Goal: Information Seeking & Learning: Learn about a topic

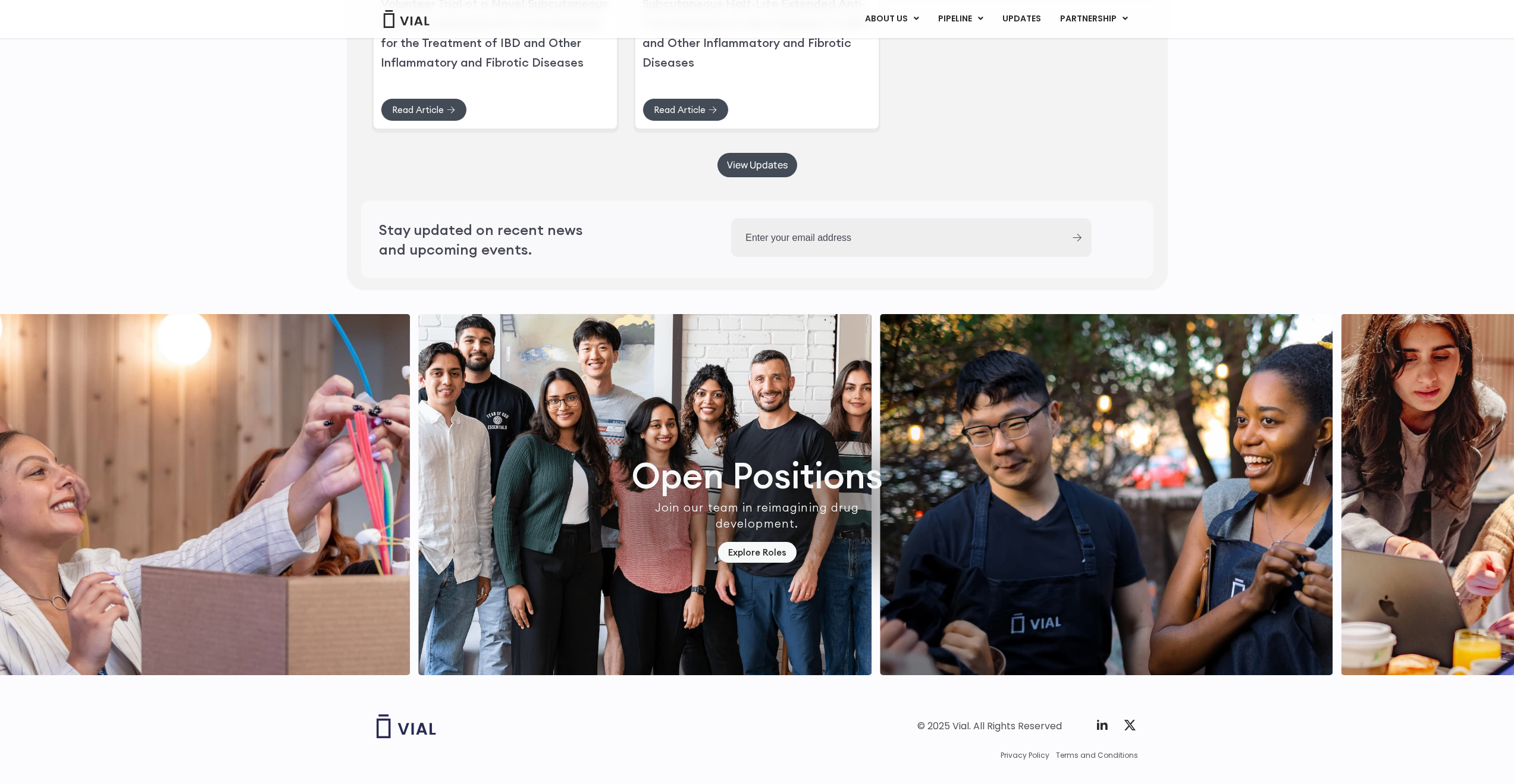
scroll to position [3251, 0]
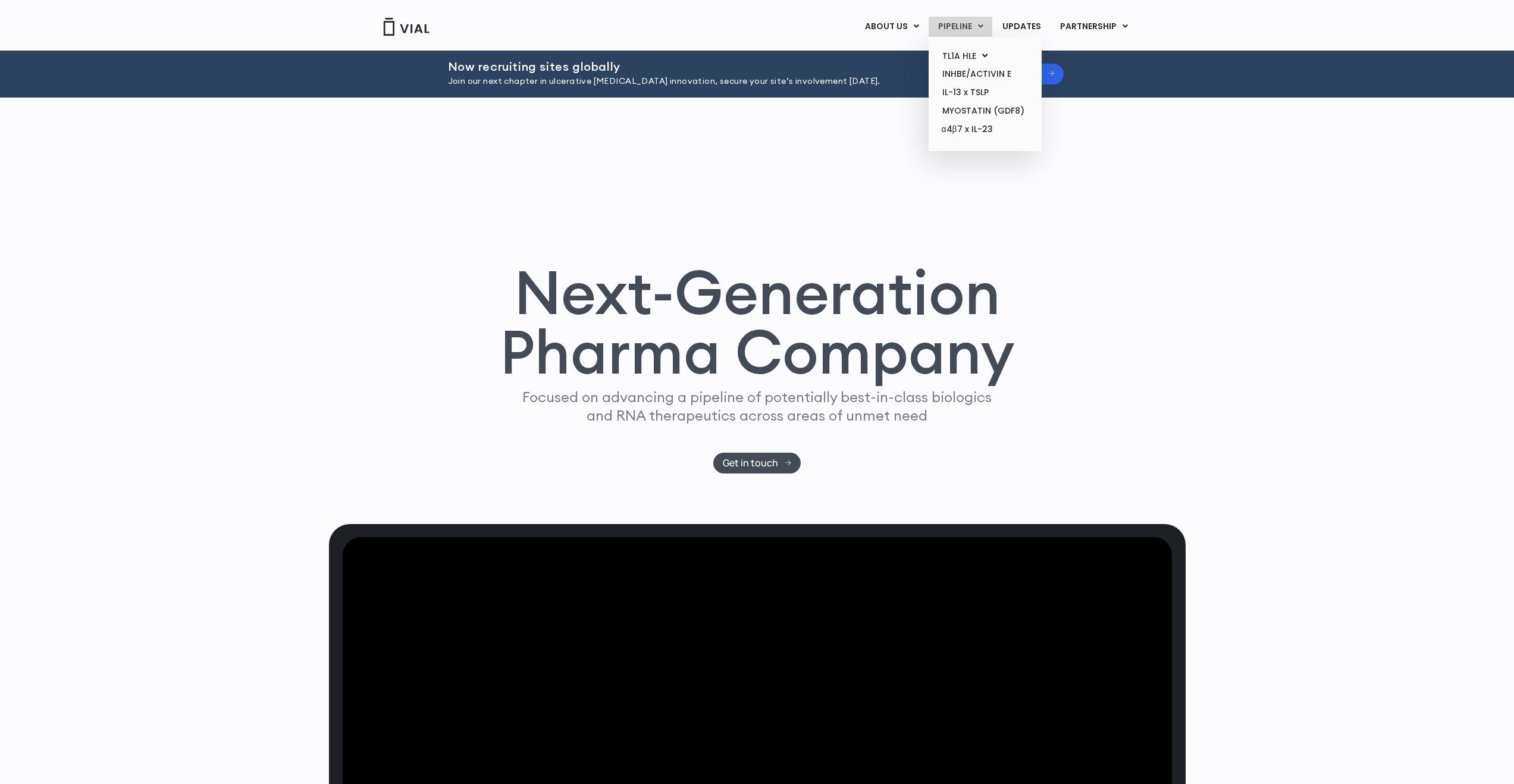
click at [960, 27] on link "PIPELINE" at bounding box center [960, 27] width 64 height 20
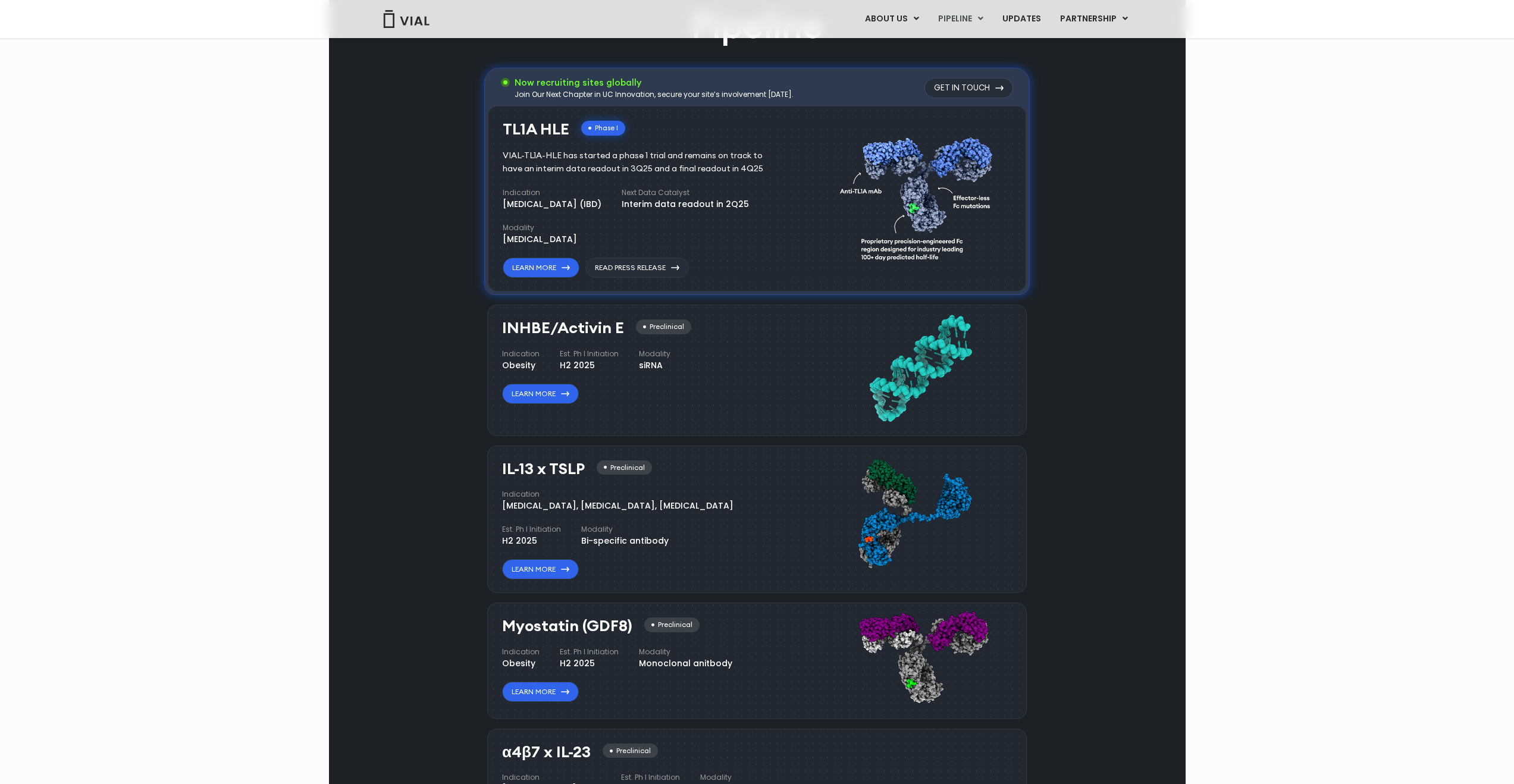
scroll to position [881, 0]
drag, startPoint x: 557, startPoint y: 165, endPoint x: 699, endPoint y: 248, distance: 164.5
click at [699, 248] on div "TL1A HLE Phase I VIAL-TL1A-HLE has started a phase 1 trial and remains on track…" at bounding box center [646, 198] width 288 height 158
click at [551, 262] on link "Learn More" at bounding box center [541, 266] width 77 height 20
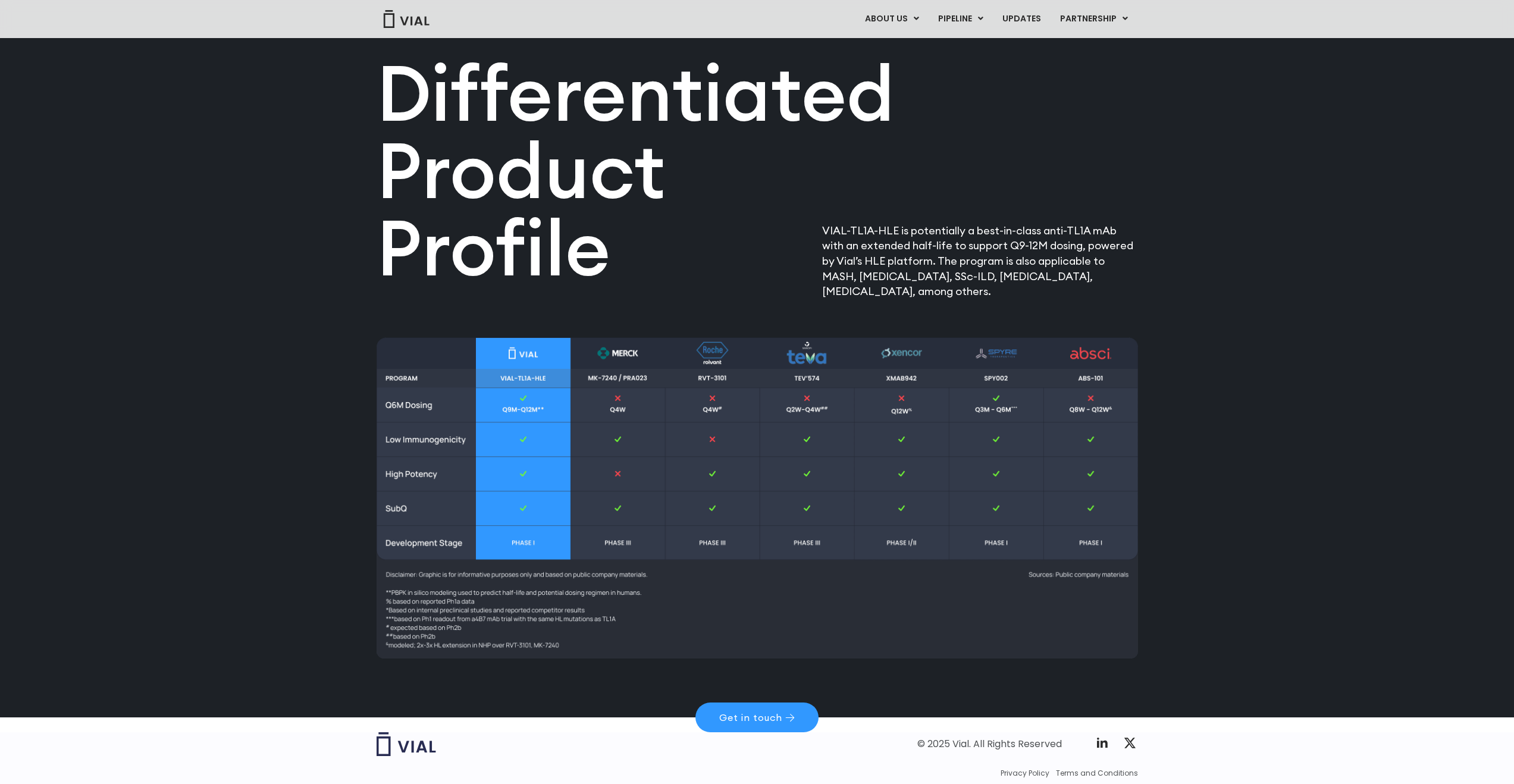
scroll to position [1381, 0]
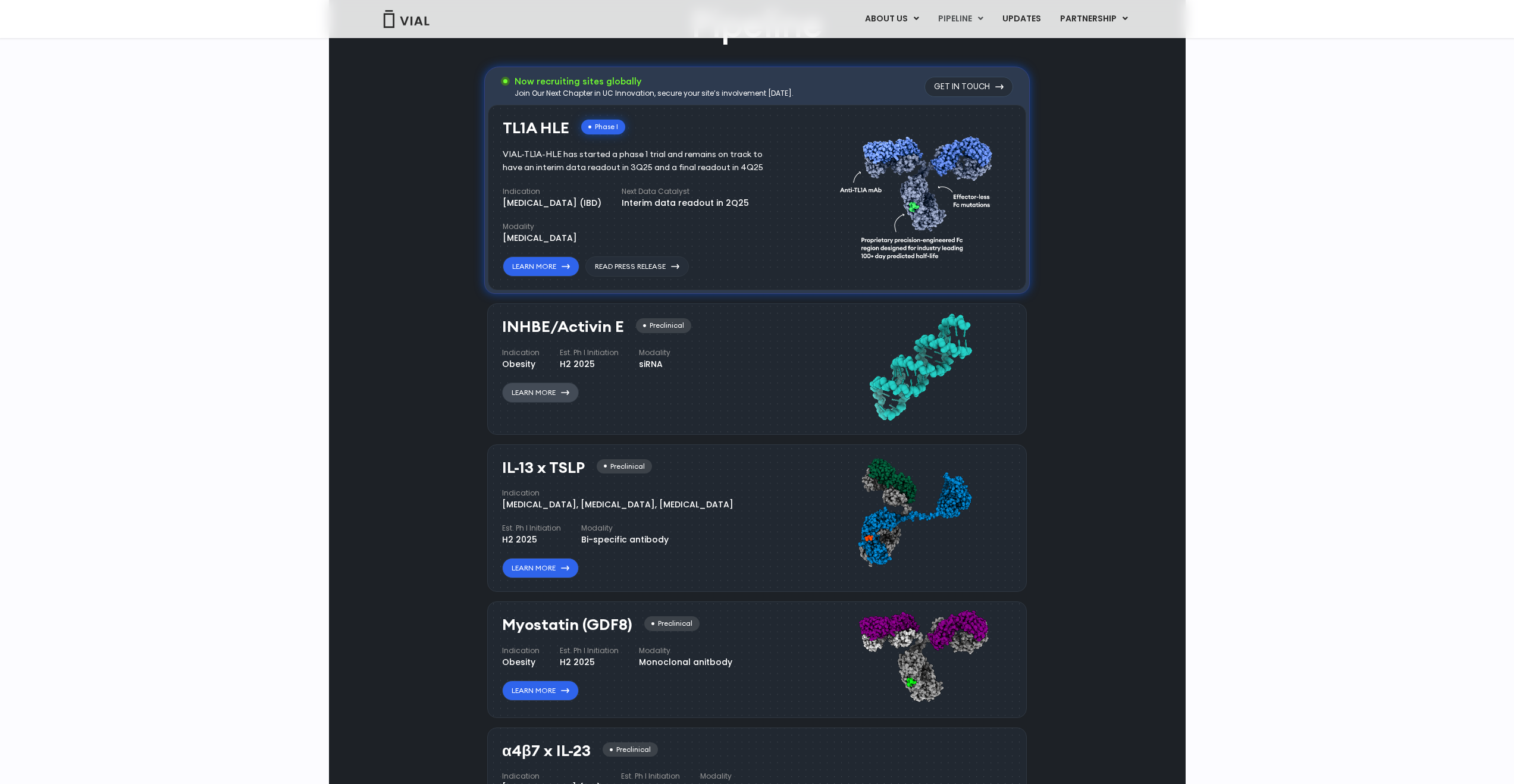
click at [563, 392] on icon at bounding box center [565, 393] width 8 height 5
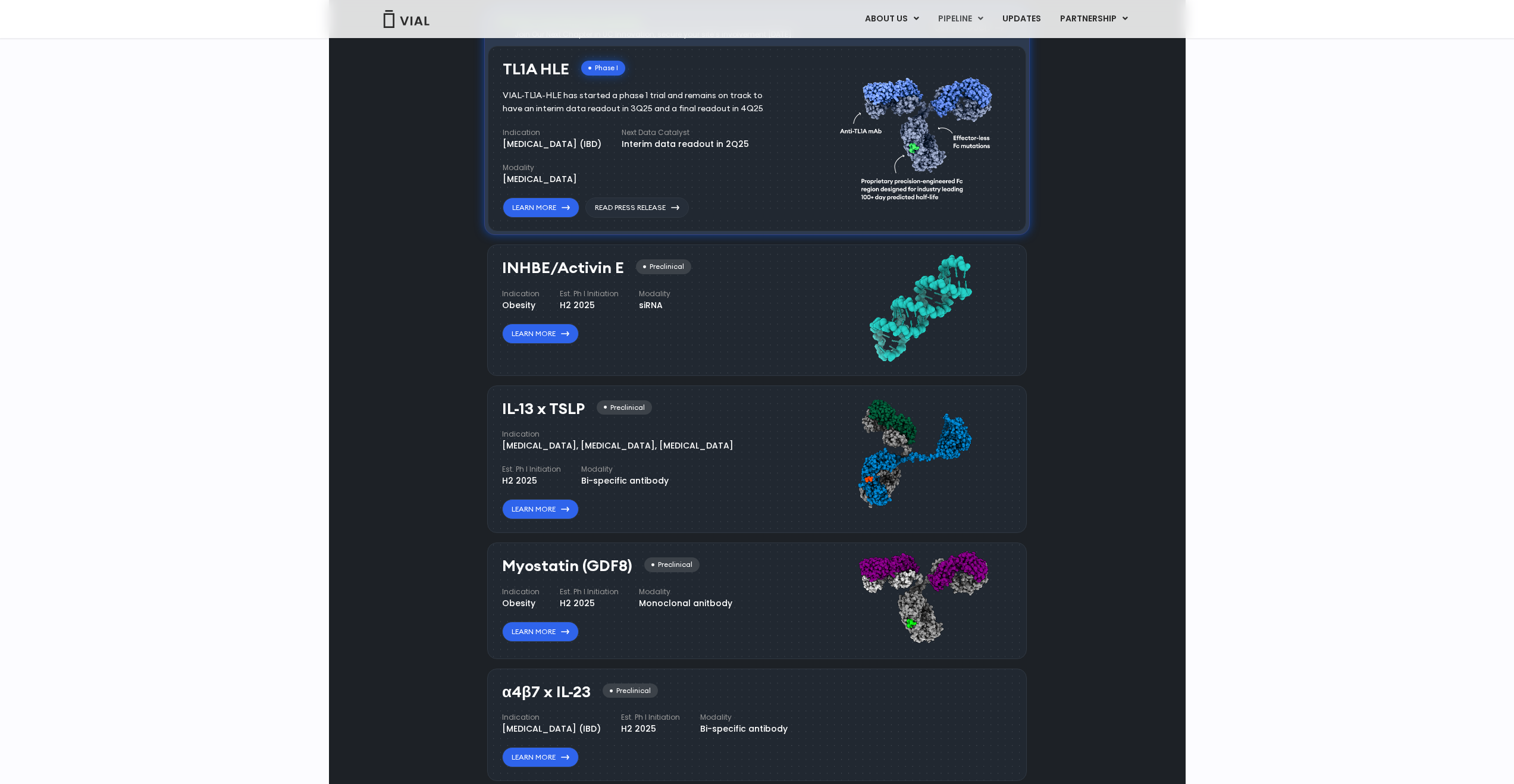
scroll to position [942, 0]
click at [556, 631] on link "Learn More" at bounding box center [540, 631] width 77 height 20
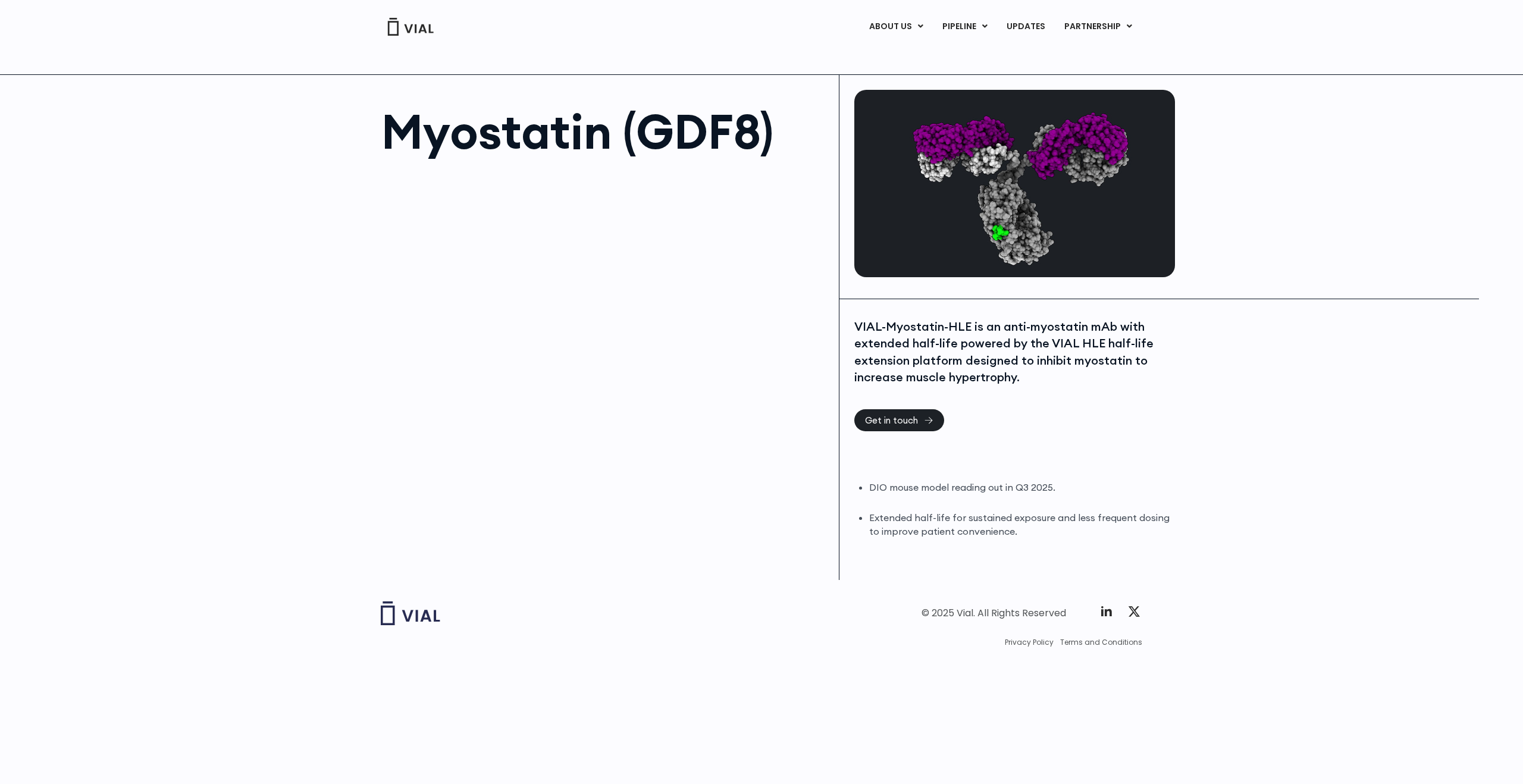
drag, startPoint x: 188, startPoint y: 339, endPoint x: 193, endPoint y: 330, distance: 10.3
click at [189, 337] on div "Myostatin (GDF8) VIAL-Myostatin-HLE is an anti-myostatin mAb with extended half…" at bounding box center [761, 327] width 1523 height 506
click at [193, 330] on div "Myostatin (GDF8) VIAL-Myostatin-HLE is an anti-myostatin mAb with extended half…" at bounding box center [761, 327] width 1523 height 506
click at [1047, 23] on link "UPDATES" at bounding box center [1025, 27] width 57 height 20
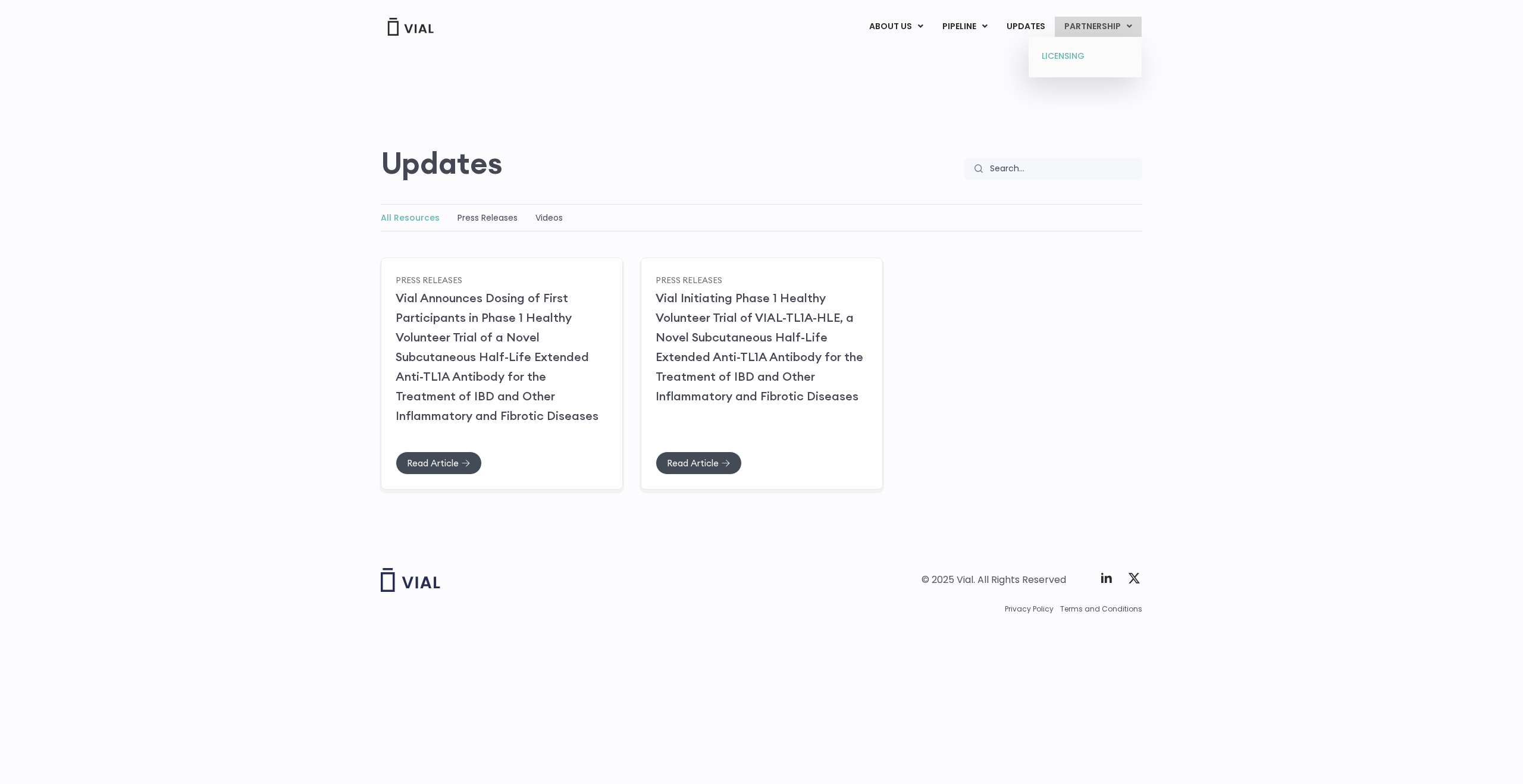
click at [1087, 50] on link "LICENSING" at bounding box center [1085, 56] width 104 height 19
